Goal: Information Seeking & Learning: Learn about a topic

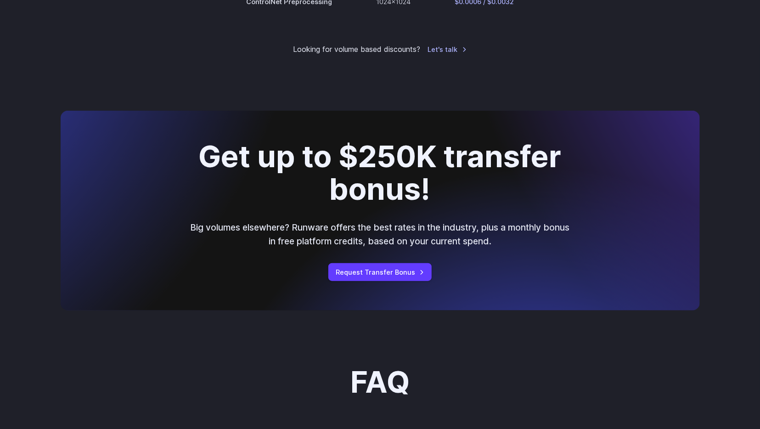
scroll to position [423, 0]
click at [401, 231] on p "Big volumes elsewhere? Runware offers the best rates in the industry, plus a mo…" at bounding box center [380, 234] width 382 height 28
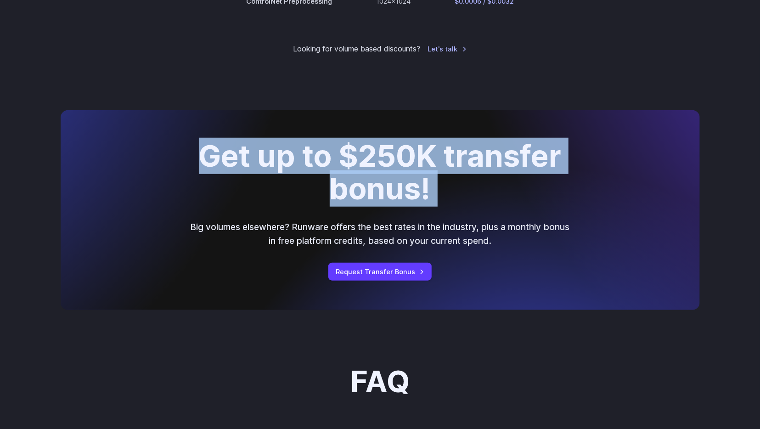
drag, startPoint x: 401, startPoint y: 231, endPoint x: 437, endPoint y: 133, distance: 104.6
click at [437, 133] on div "Get up to $250K transfer bonus! Big volumes elsewhere? Runware offers the best …" at bounding box center [380, 210] width 639 height 200
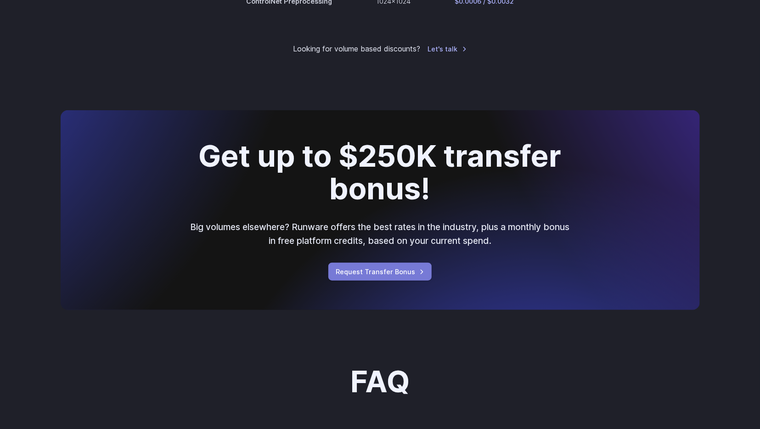
click at [380, 270] on link "Request Transfer Bonus" at bounding box center [379, 272] width 103 height 18
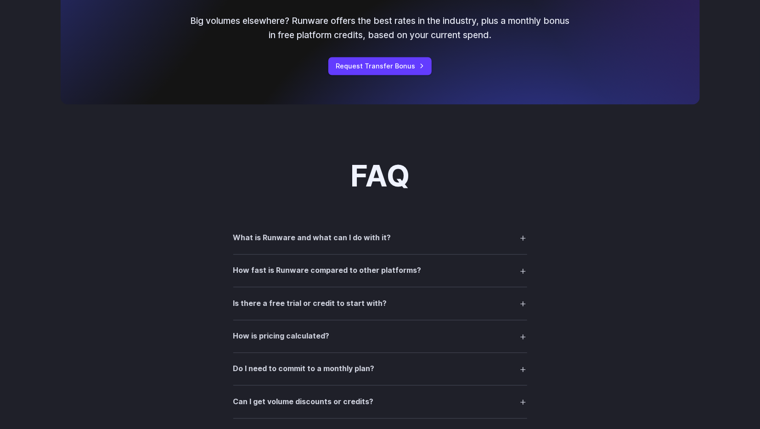
scroll to position [1210, 0]
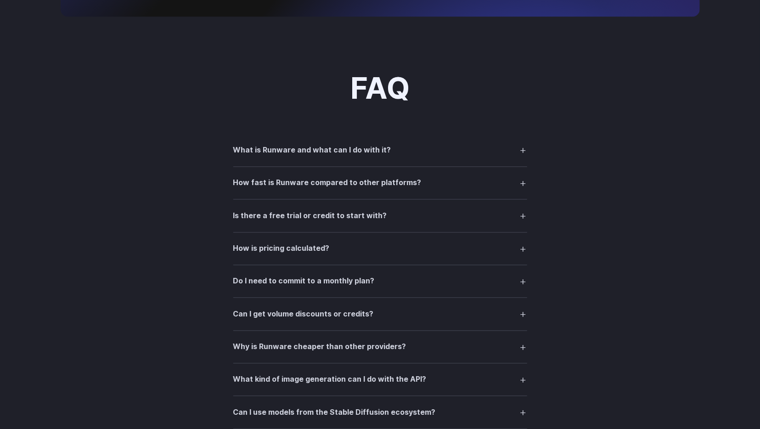
click at [444, 154] on summary "What is Runware and what can I do with it?" at bounding box center [380, 149] width 294 height 17
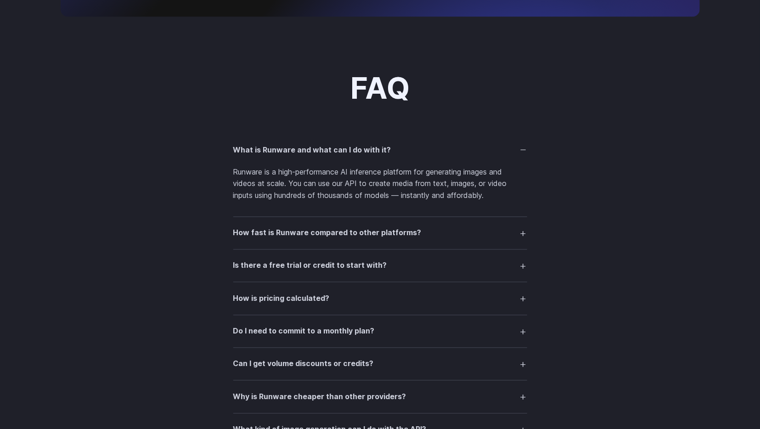
click at [444, 154] on summary "What is Runware and what can I do with it?" at bounding box center [380, 149] width 294 height 17
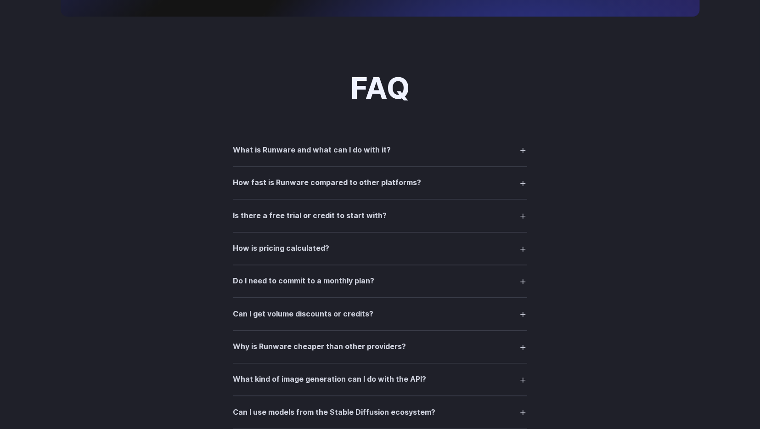
click at [422, 182] on summary "How fast is Runware compared to other platforms?" at bounding box center [380, 182] width 294 height 17
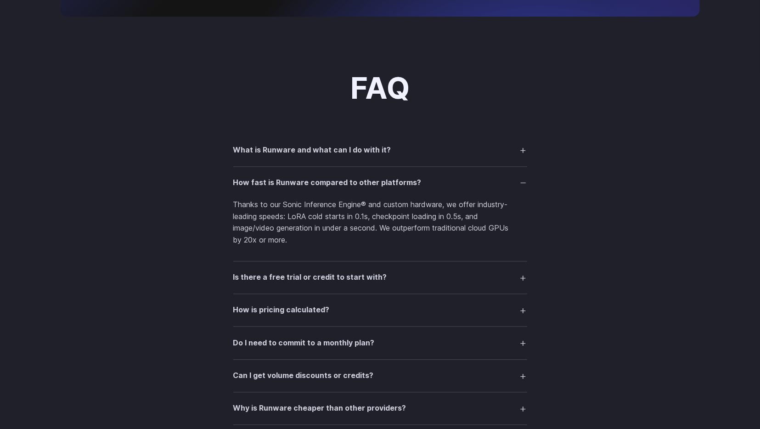
click at [422, 182] on summary "How fast is Runware compared to other platforms?" at bounding box center [380, 182] width 294 height 17
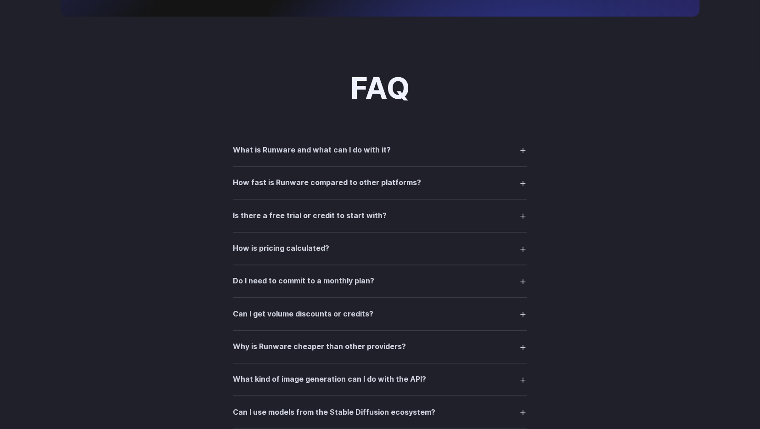
click at [377, 220] on h3 "Is there a free trial or credit to start with?" at bounding box center [310, 216] width 154 height 12
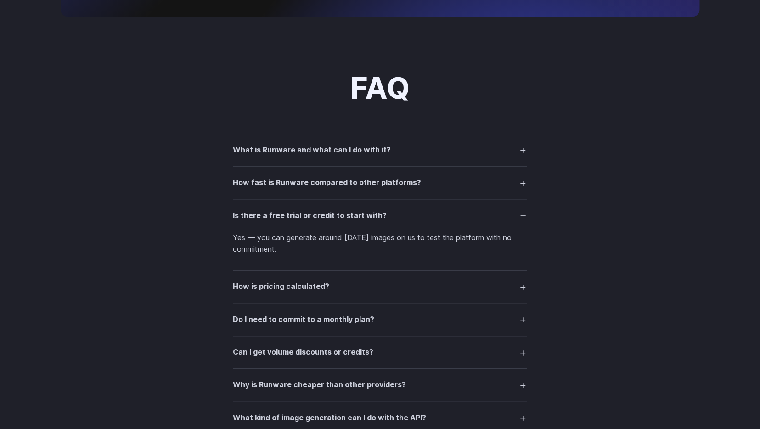
click at [377, 220] on h3 "Is there a free trial or credit to start with?" at bounding box center [310, 216] width 154 height 12
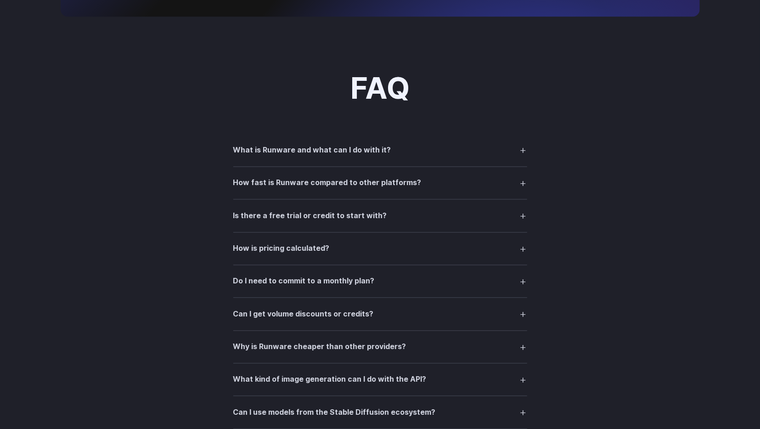
click at [360, 245] on summary "How is pricing calculated?" at bounding box center [380, 248] width 294 height 17
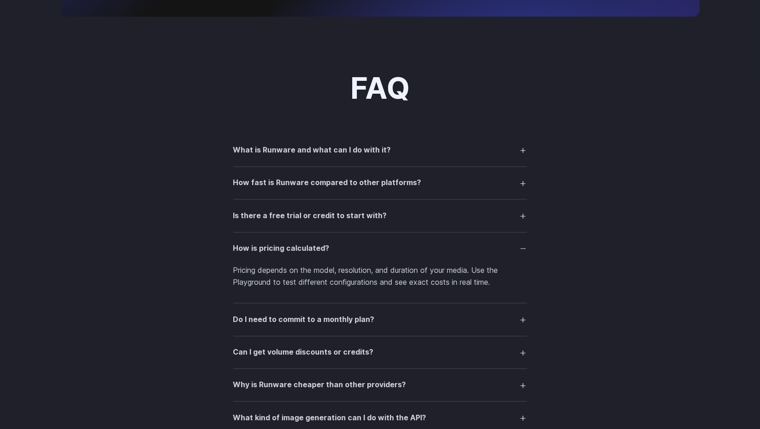
click at [360, 245] on summary "How is pricing calculated?" at bounding box center [380, 248] width 294 height 17
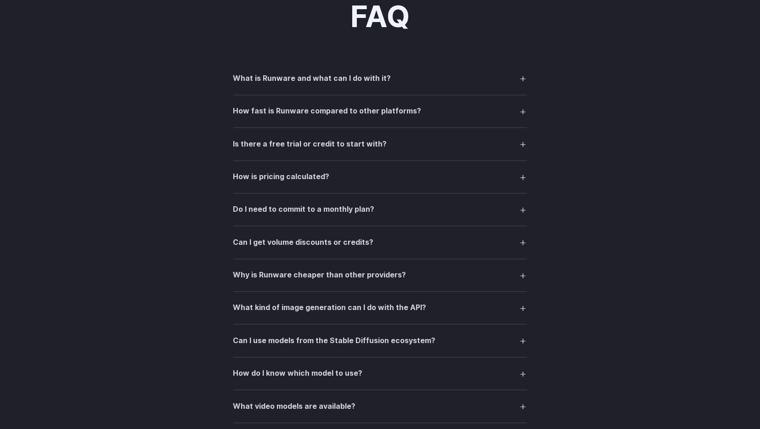
scroll to position [1282, 0]
